Goal: Task Accomplishment & Management: Manage account settings

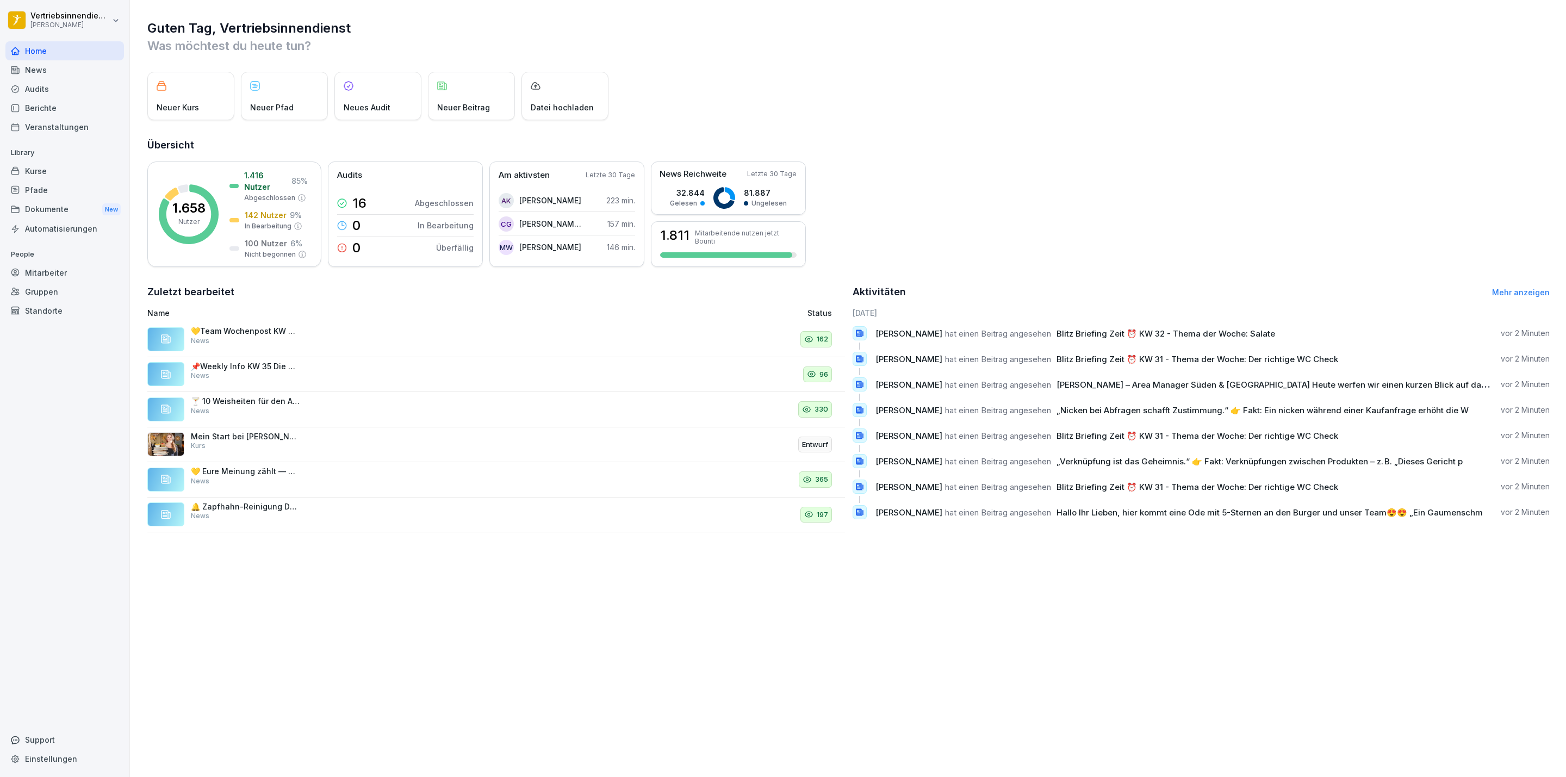
click at [49, 278] on div "Mitarbeiter" at bounding box center [64, 272] width 119 height 19
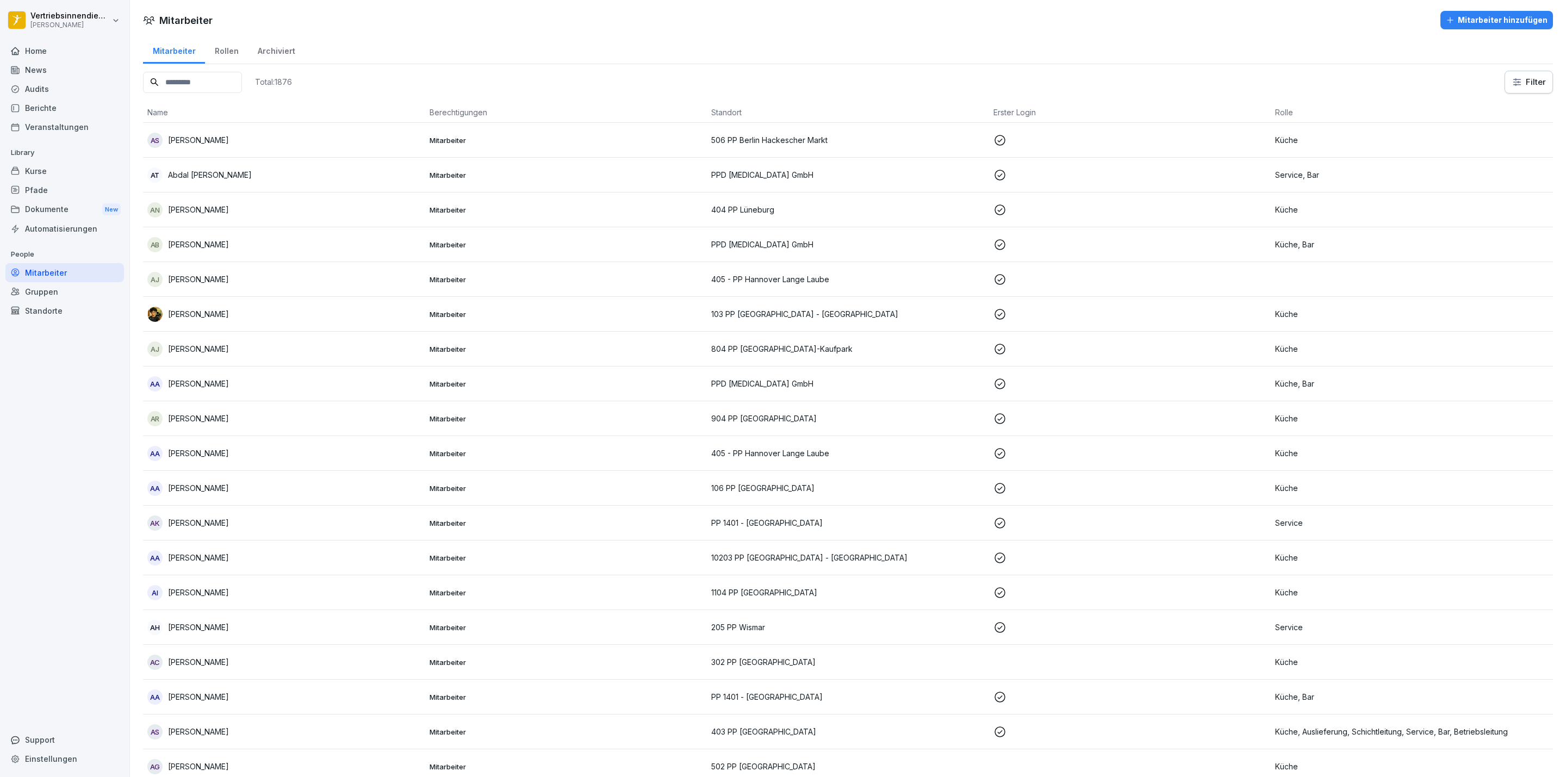
click at [197, 77] on input at bounding box center [192, 82] width 99 height 21
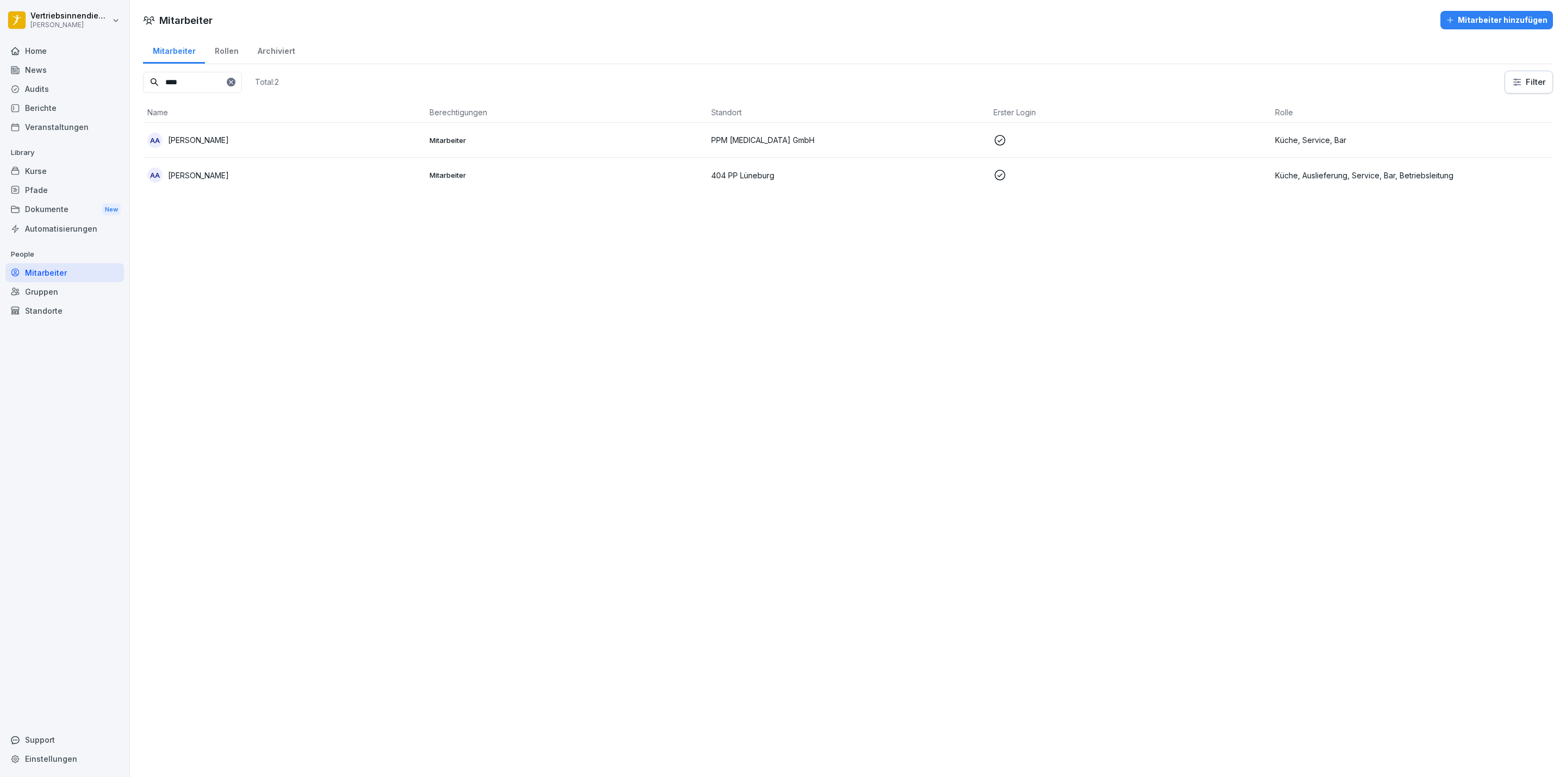
type input "****"
click at [44, 183] on div "Pfade" at bounding box center [64, 190] width 119 height 19
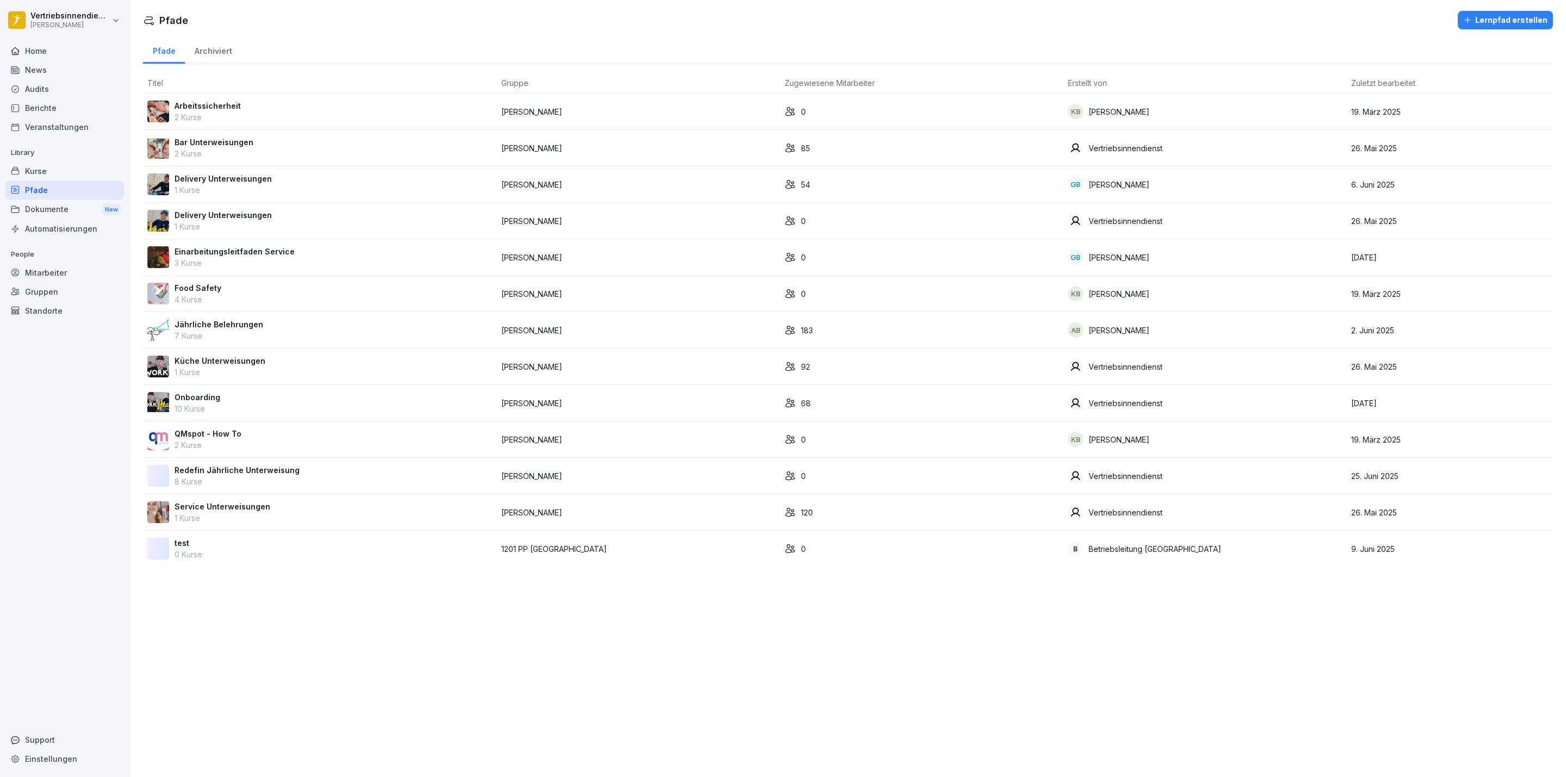
click at [193, 333] on p "7 Kurse" at bounding box center [219, 335] width 89 height 11
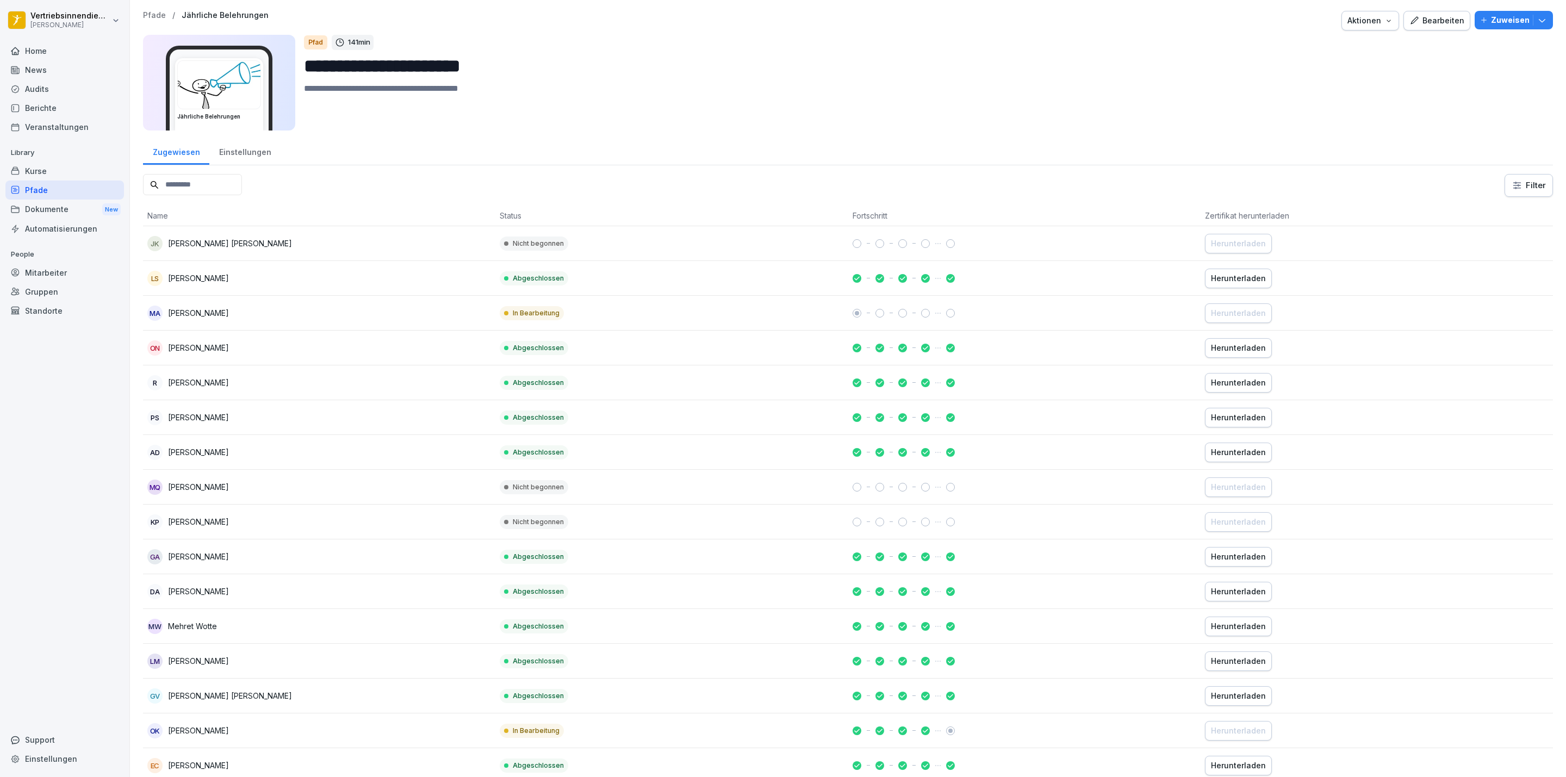
click at [1480, 21] on icon "button" at bounding box center [1484, 20] width 8 height 8
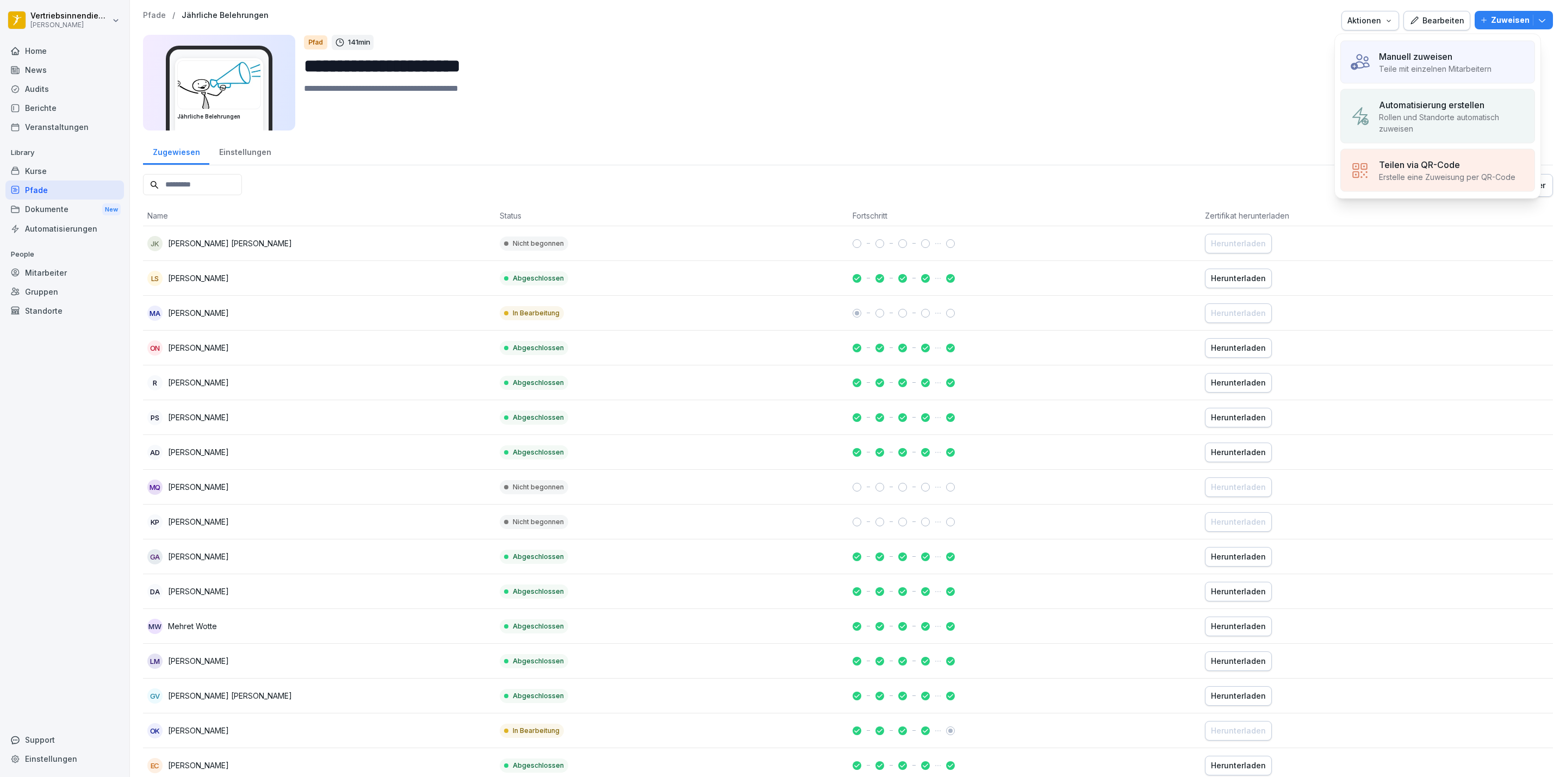
click at [1387, 71] on p "Teile mit einzelnen Mitarbeitern" at bounding box center [1435, 68] width 113 height 11
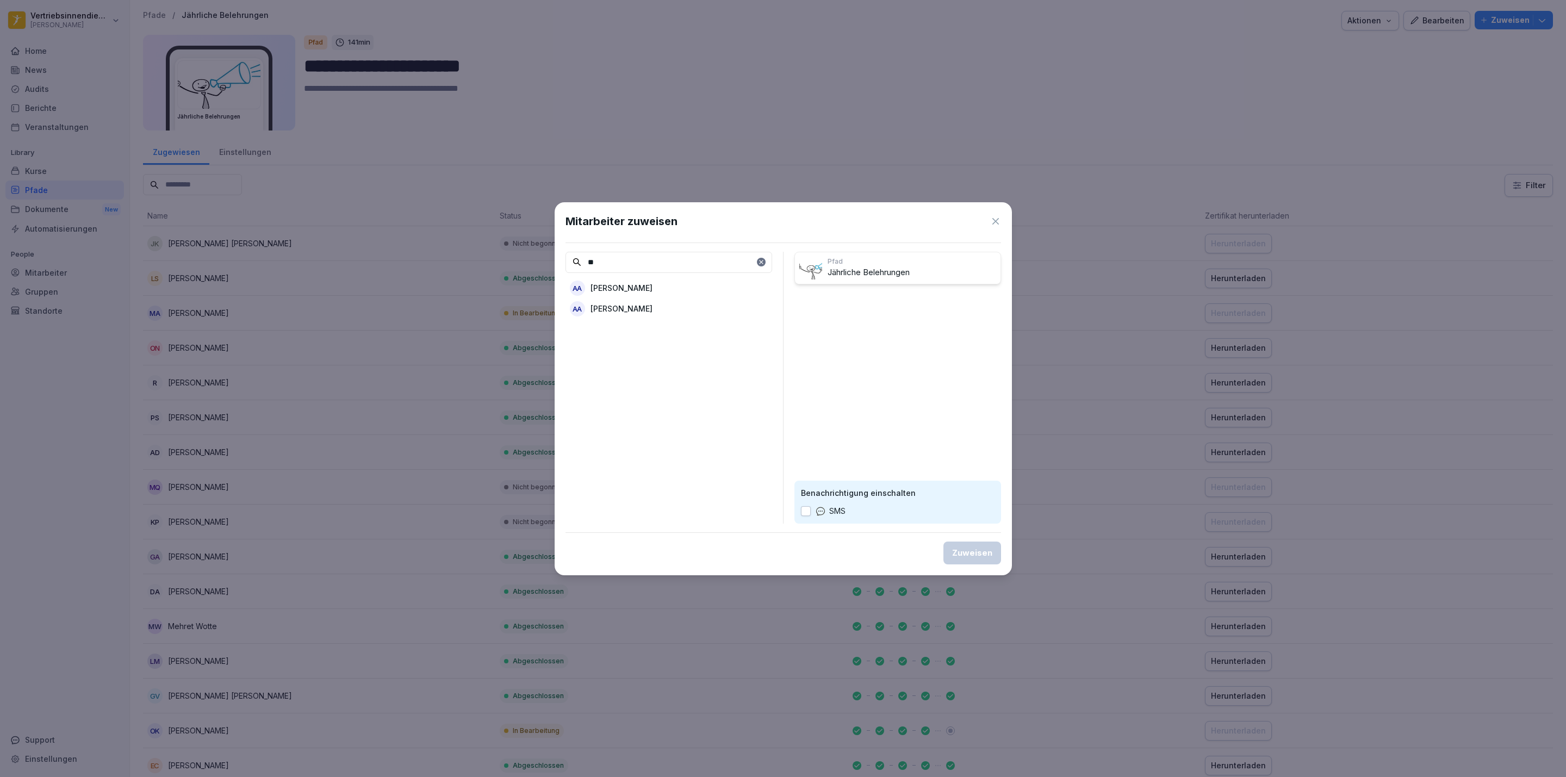
type input "*"
type input "***"
click at [1002, 225] on div "Mitarbeiter zuweisen *** WO Waldemar Oberzeisler Pfad Jährliche Belehrungen Ben…" at bounding box center [783, 388] width 457 height 373
click at [999, 221] on icon at bounding box center [995, 221] width 11 height 11
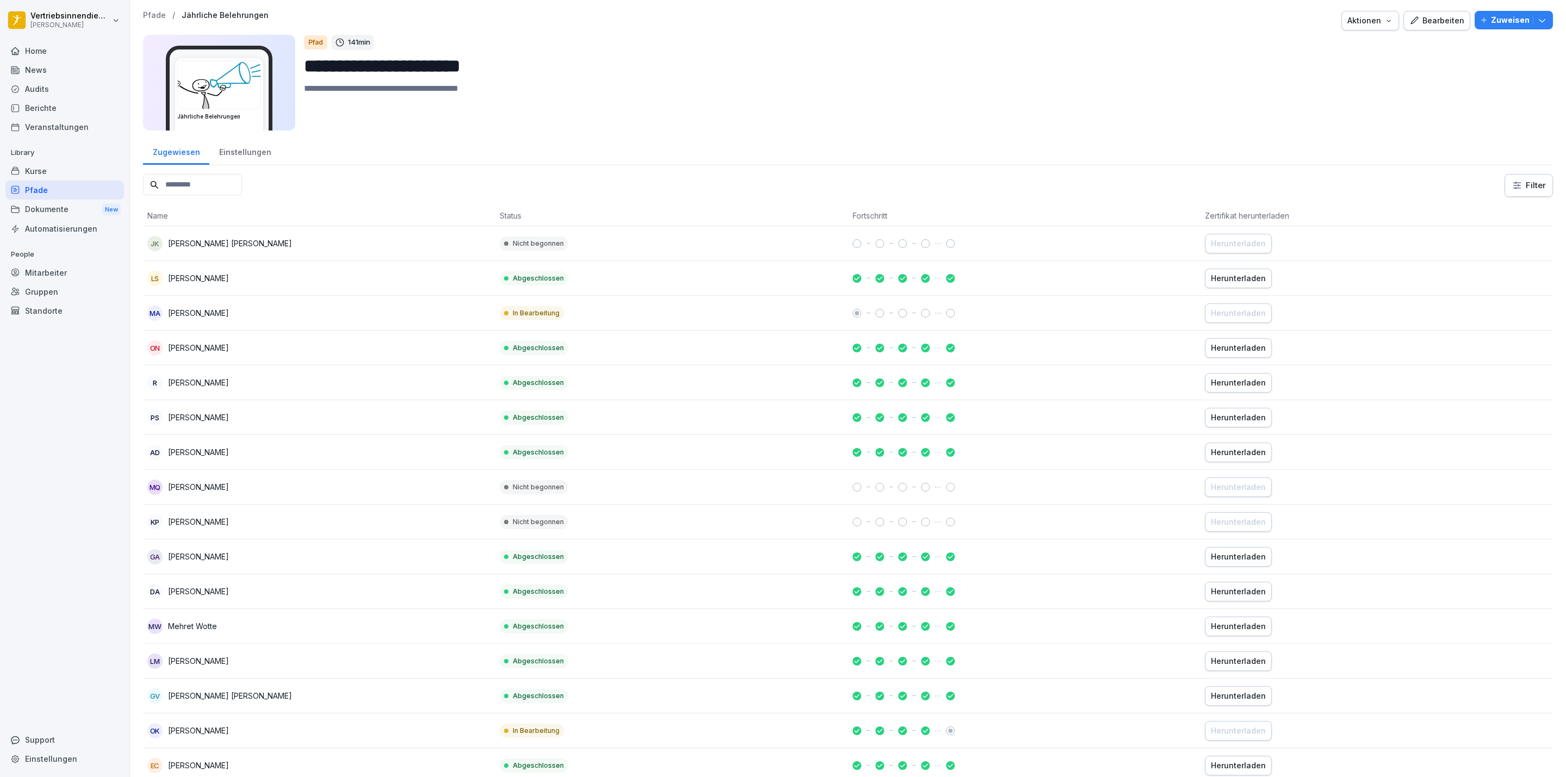
click at [53, 269] on div "Mitarbeiter" at bounding box center [64, 272] width 119 height 19
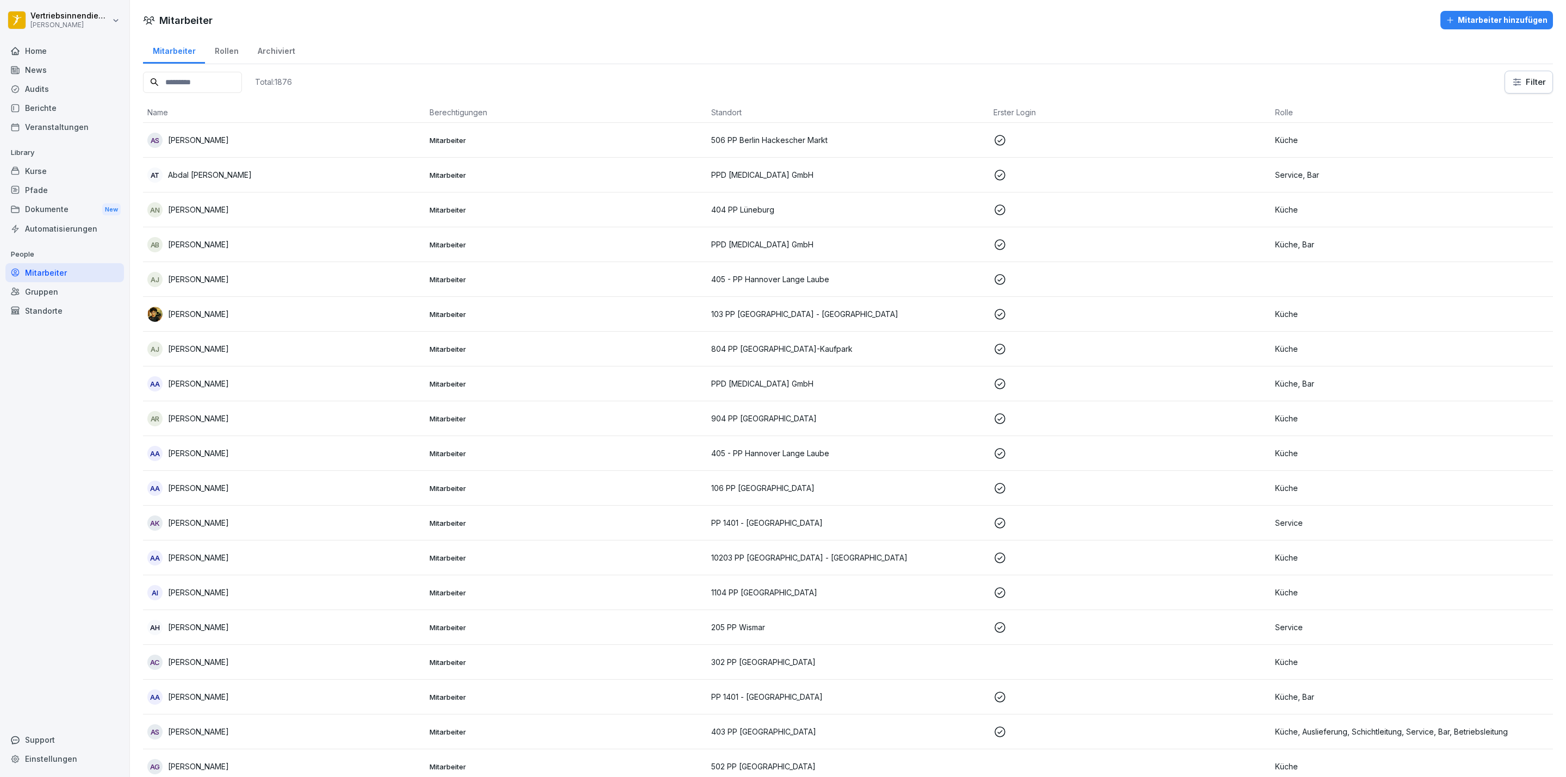
click at [178, 86] on input at bounding box center [192, 82] width 99 height 21
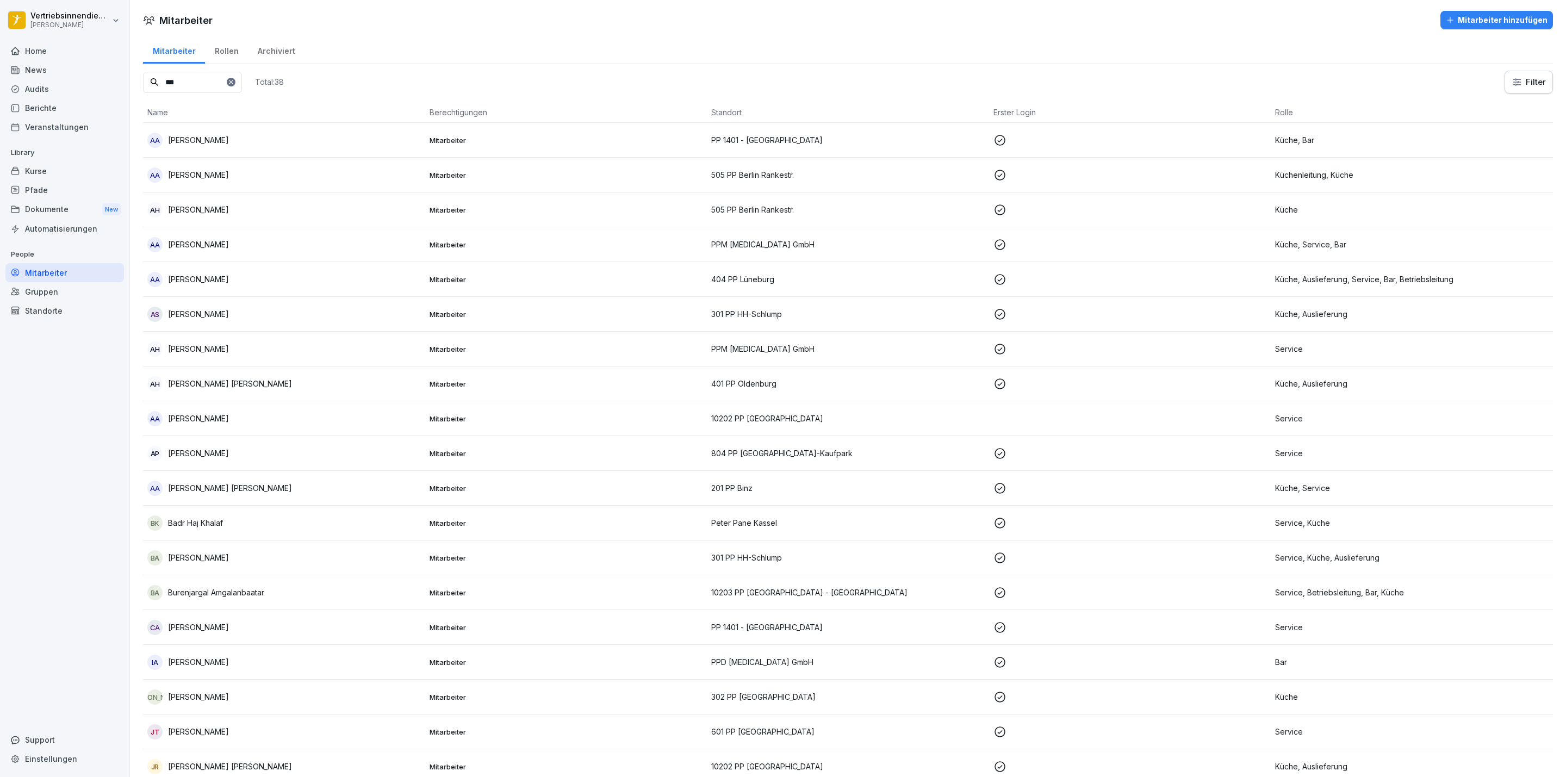
type input "***"
click at [76, 304] on div "Standorte" at bounding box center [64, 310] width 119 height 19
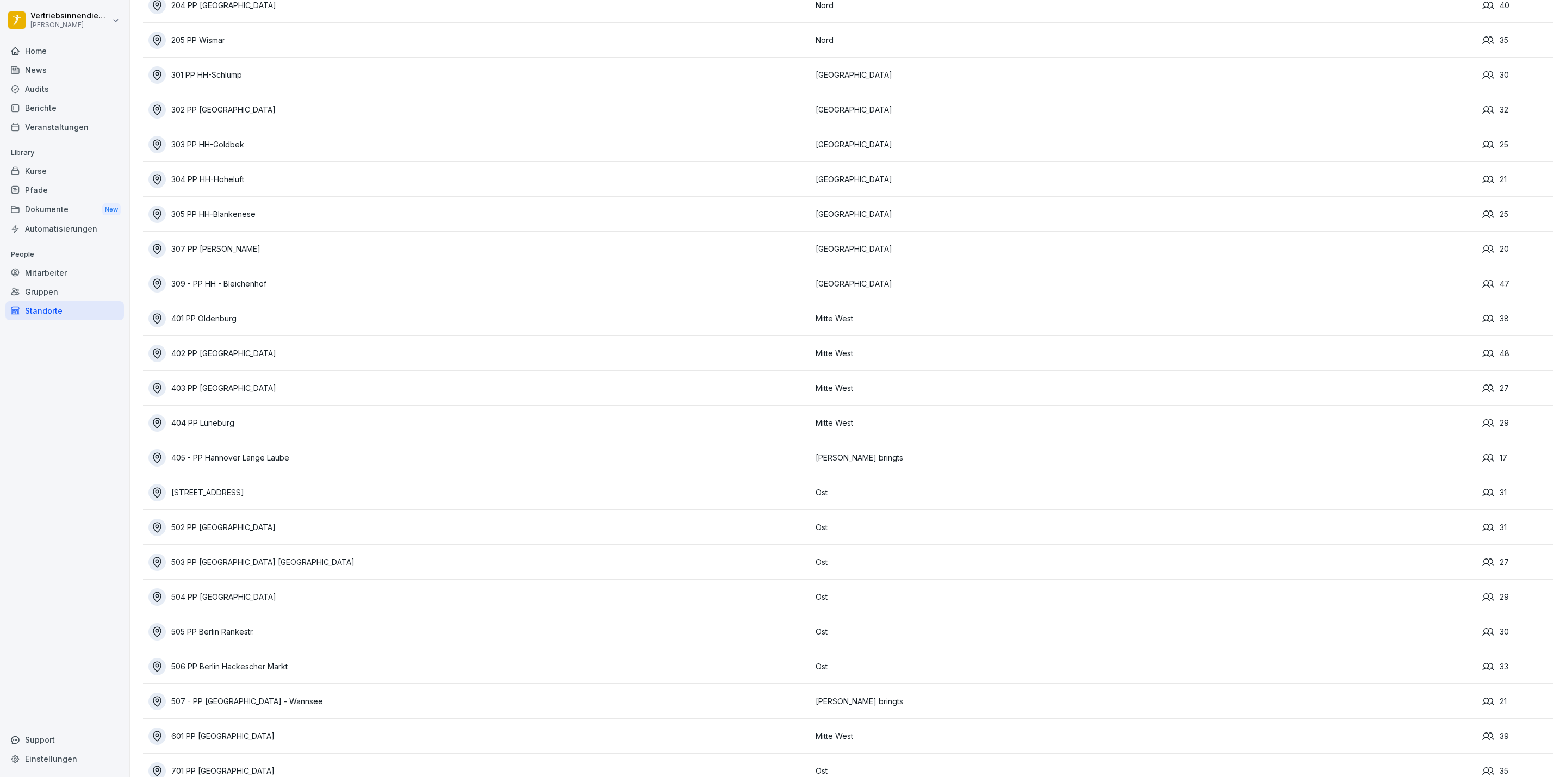
scroll to position [653, 0]
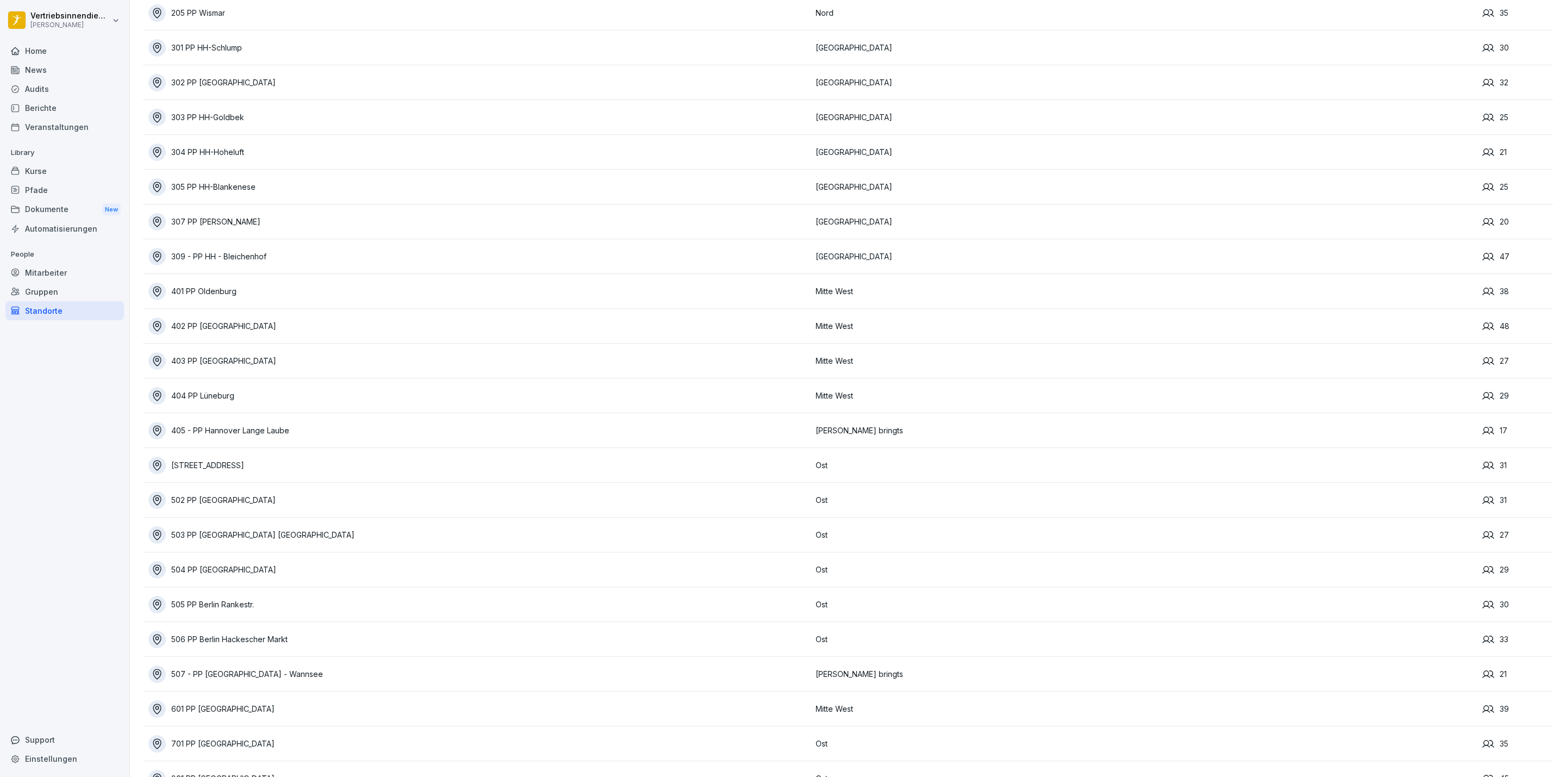
click at [239, 365] on div "403 PP [GEOGRAPHIC_DATA]" at bounding box center [479, 360] width 662 height 17
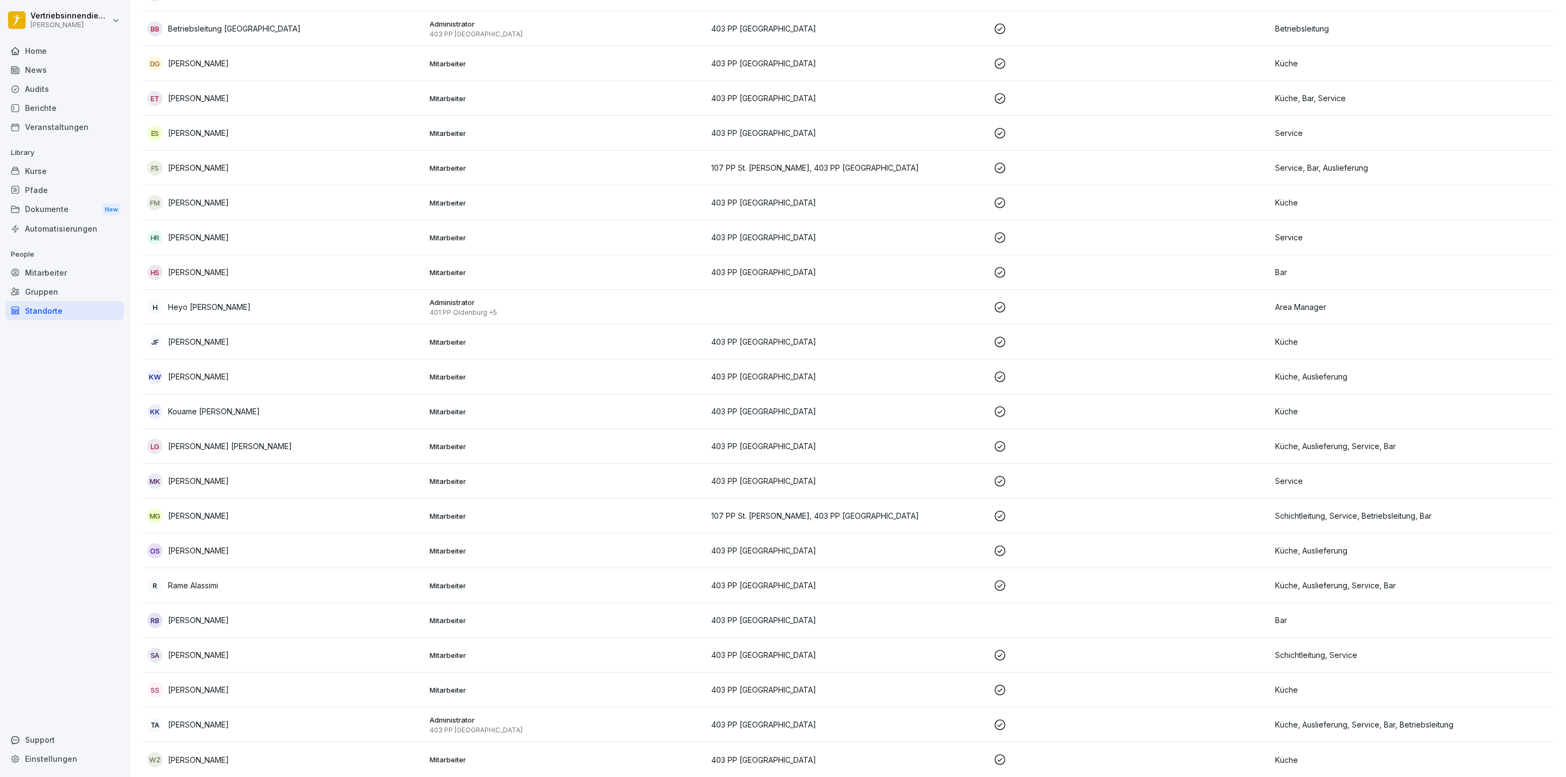
scroll to position [20, 0]
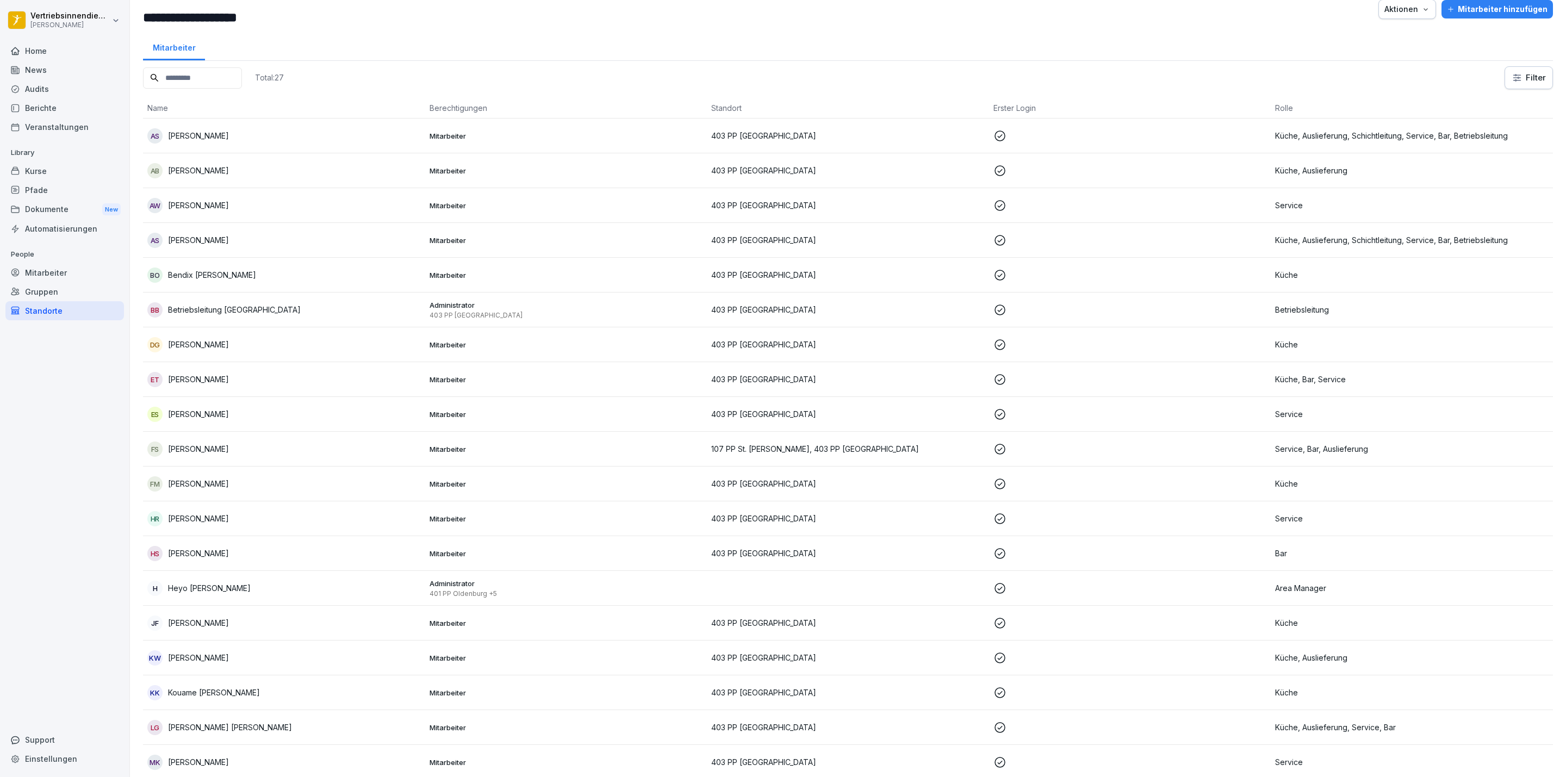
click at [214, 85] on input at bounding box center [192, 77] width 99 height 21
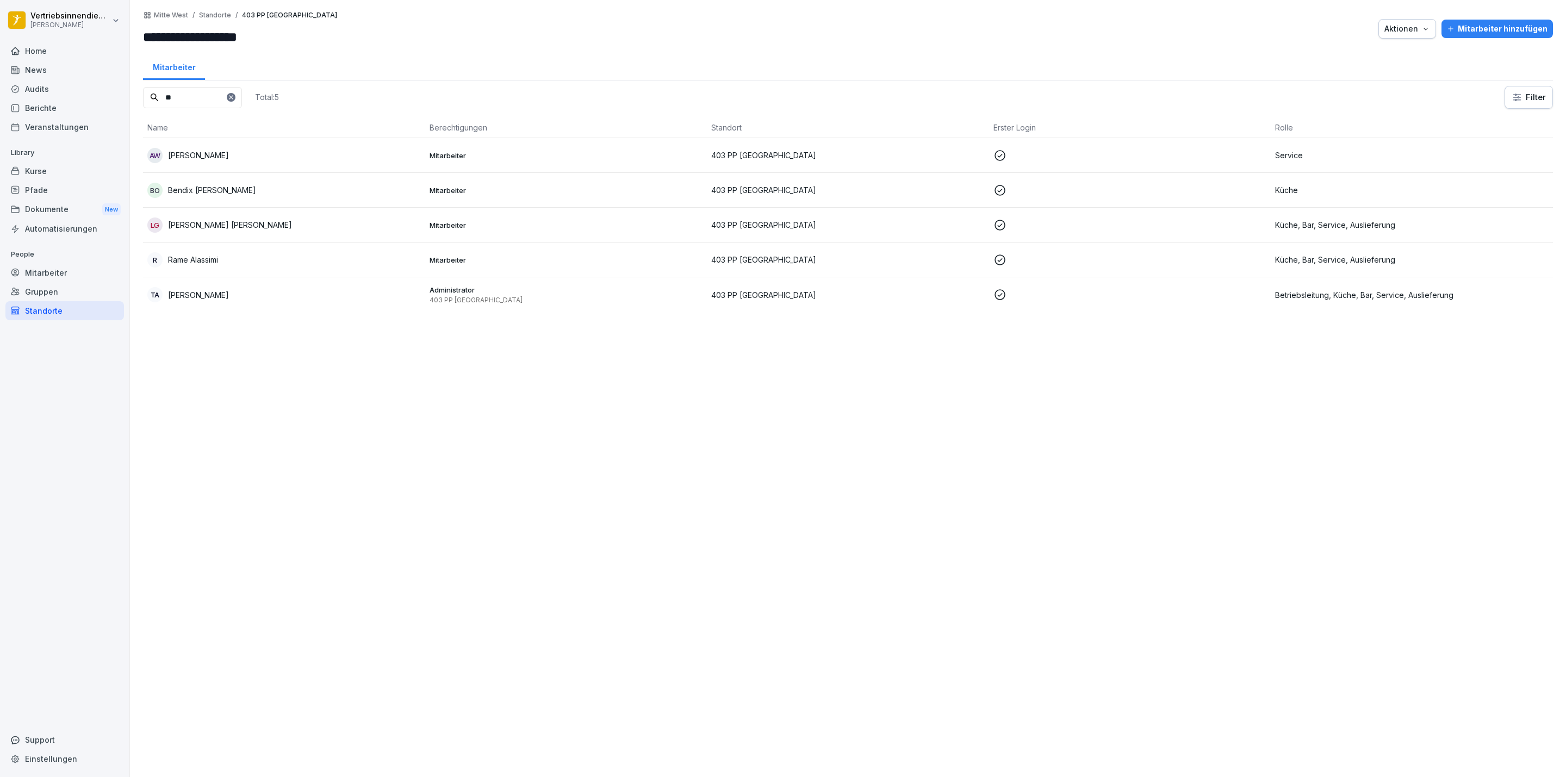
type input "*"
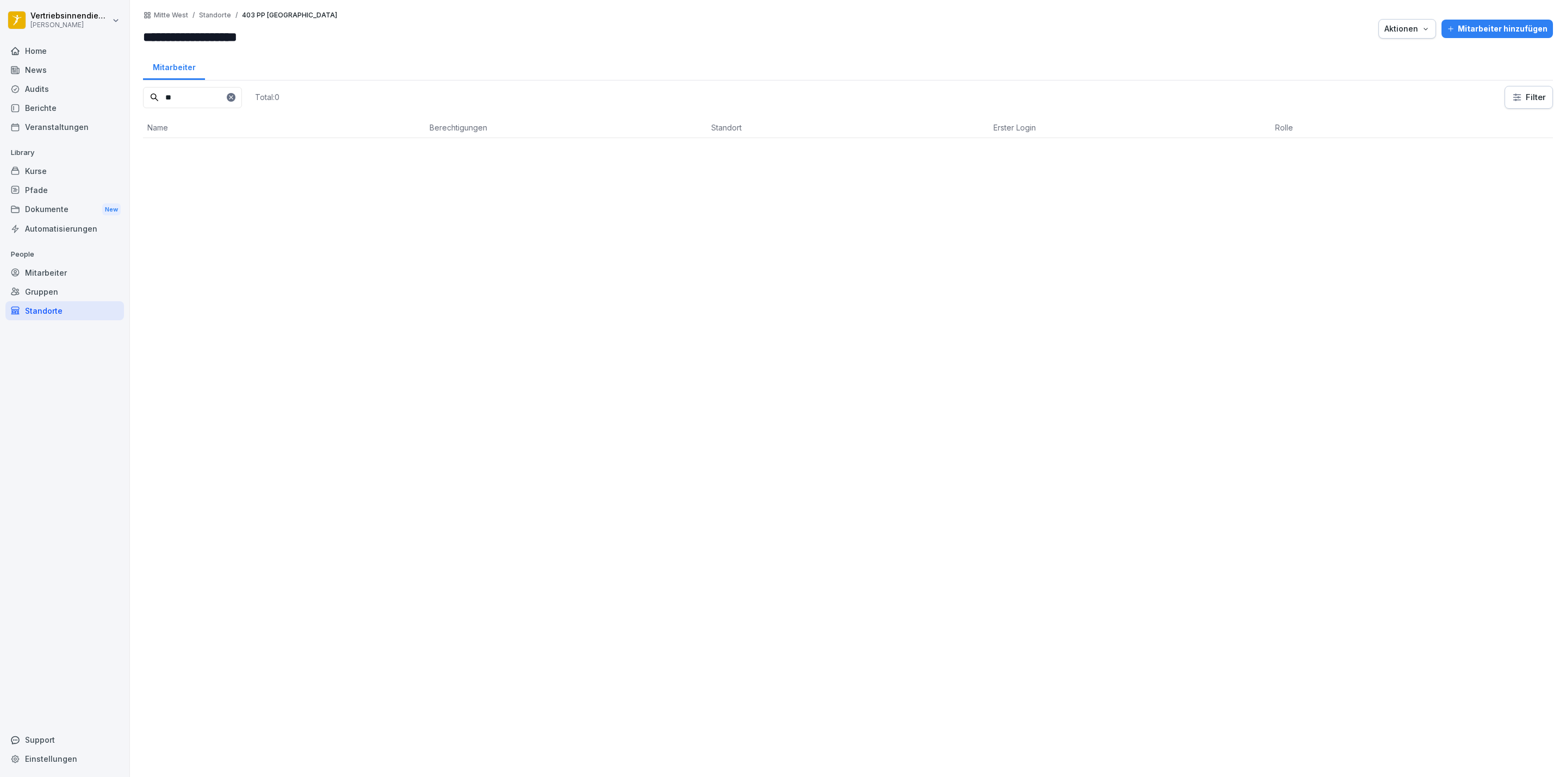
type input "*"
